Goal: Task Accomplishment & Management: Use online tool/utility

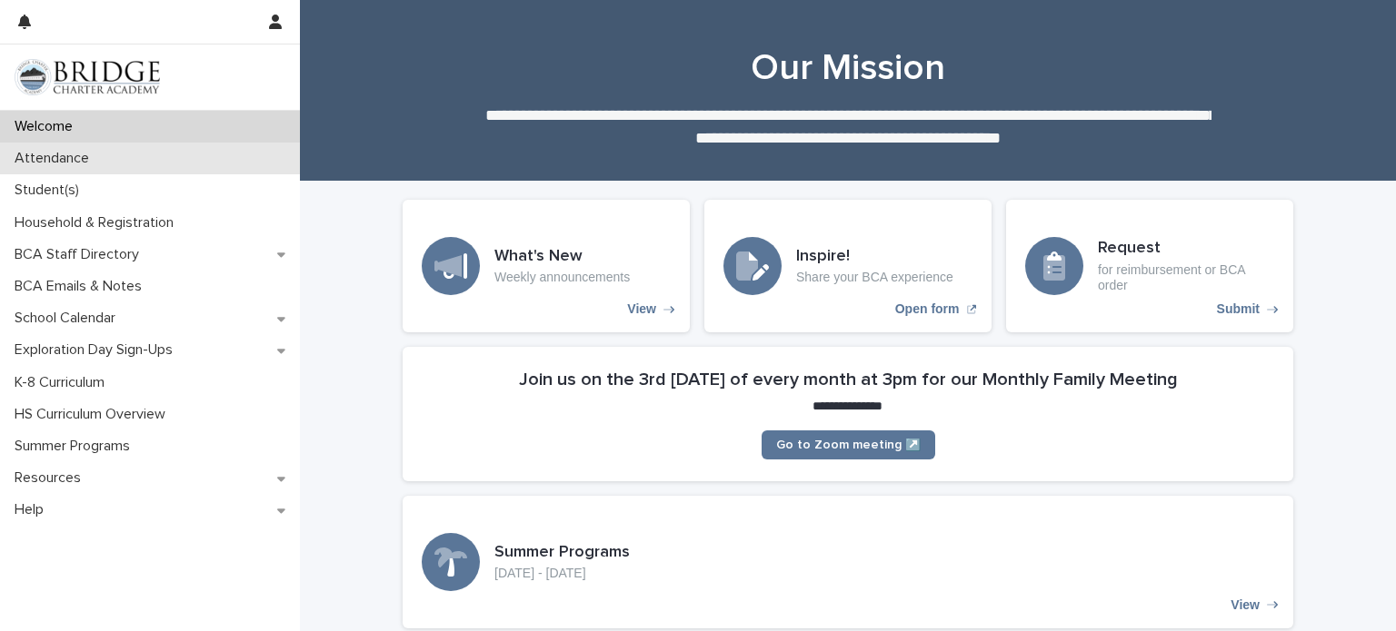
click at [93, 158] on p "Attendance" at bounding box center [55, 158] width 96 height 17
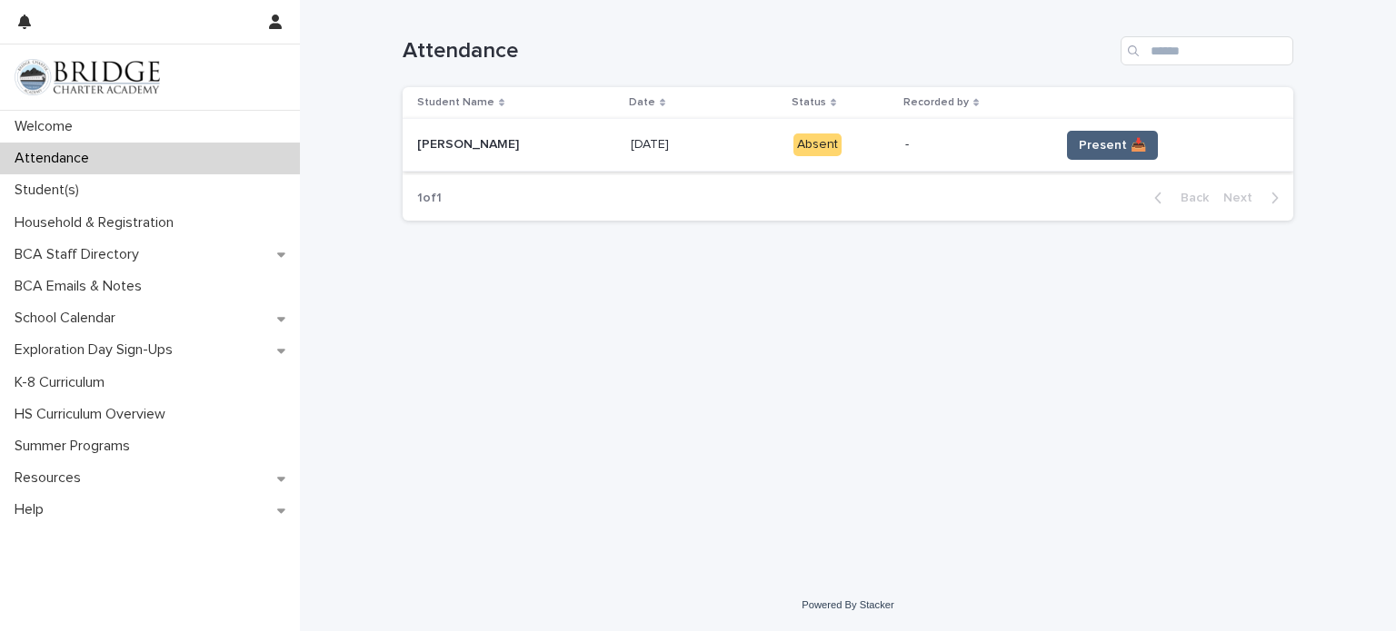
click at [1086, 149] on span "Present 📥" at bounding box center [1111, 145] width 67 height 18
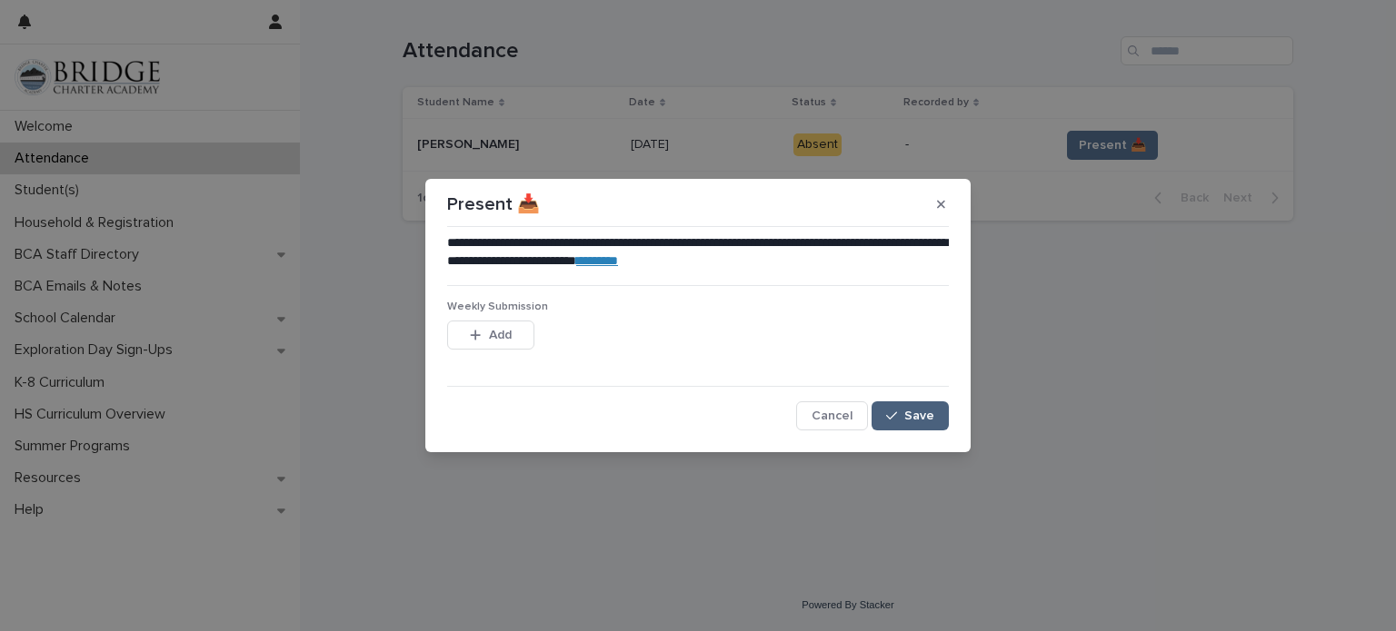
click at [911, 415] on span "Save" at bounding box center [919, 416] width 30 height 13
